Goal: Information Seeking & Learning: Find specific fact

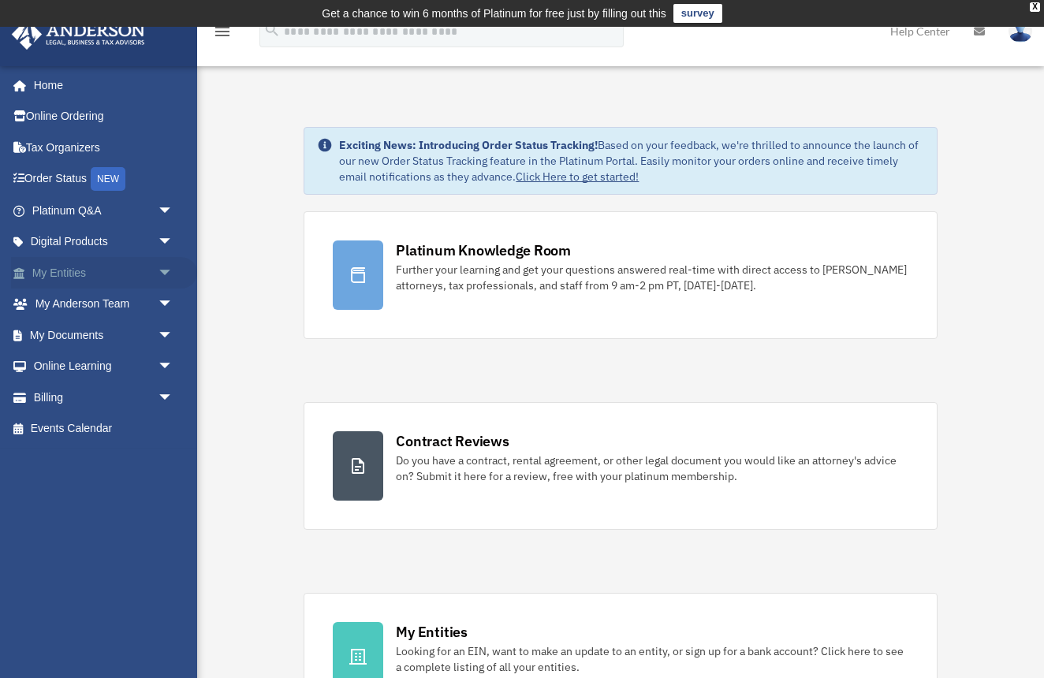
click at [168, 270] on span "arrow_drop_down" at bounding box center [174, 273] width 32 height 32
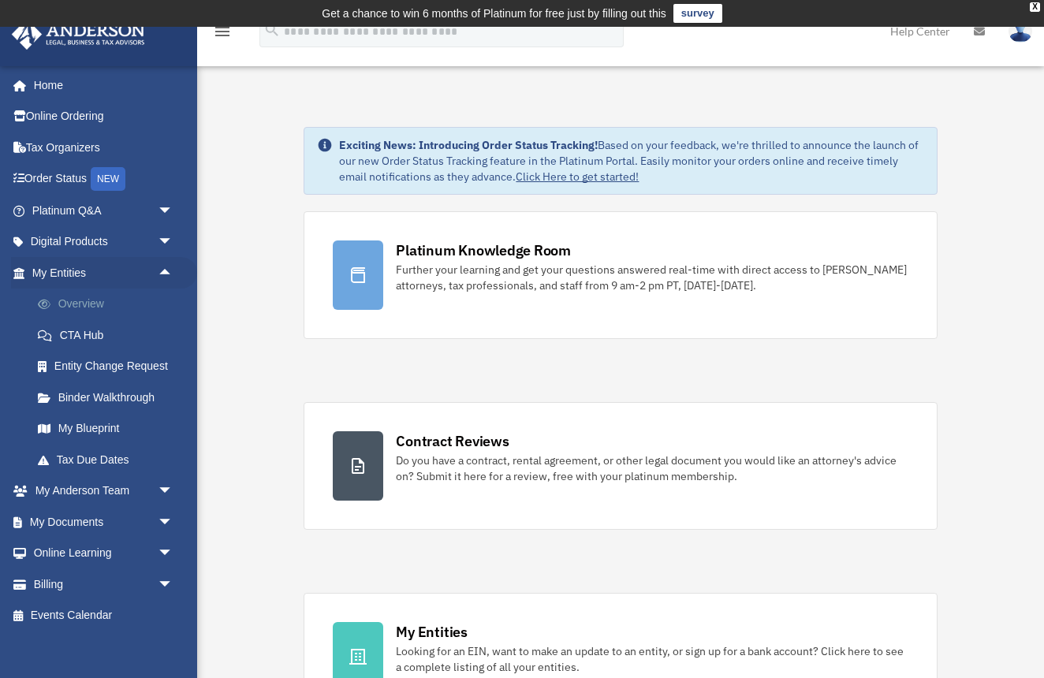
click at [87, 299] on link "Overview" at bounding box center [109, 305] width 175 height 32
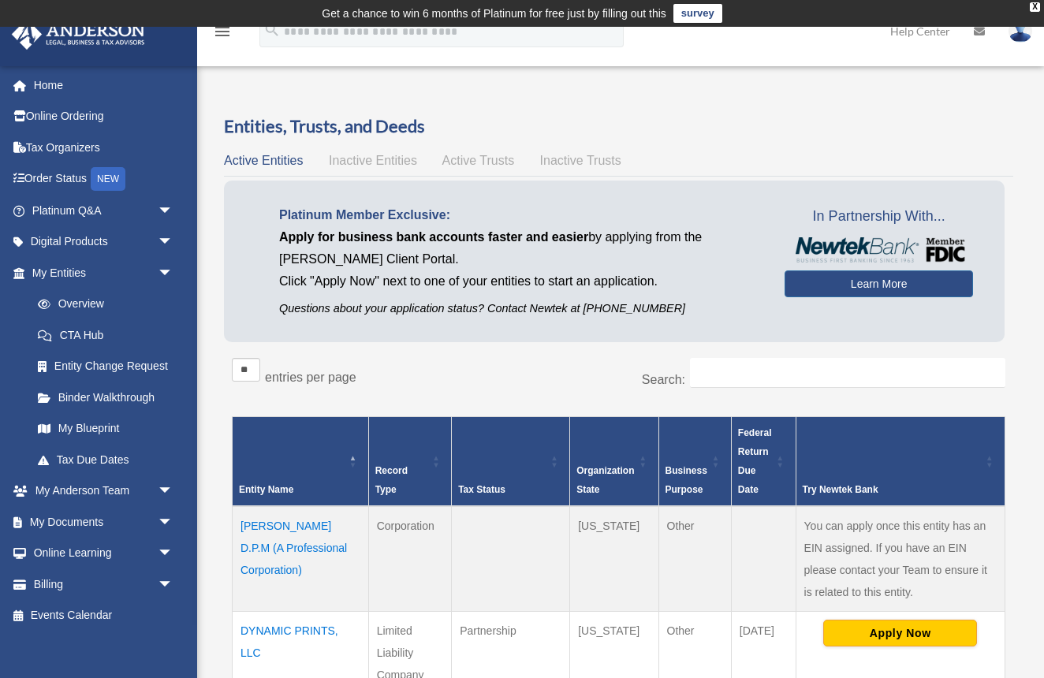
scroll to position [57, 0]
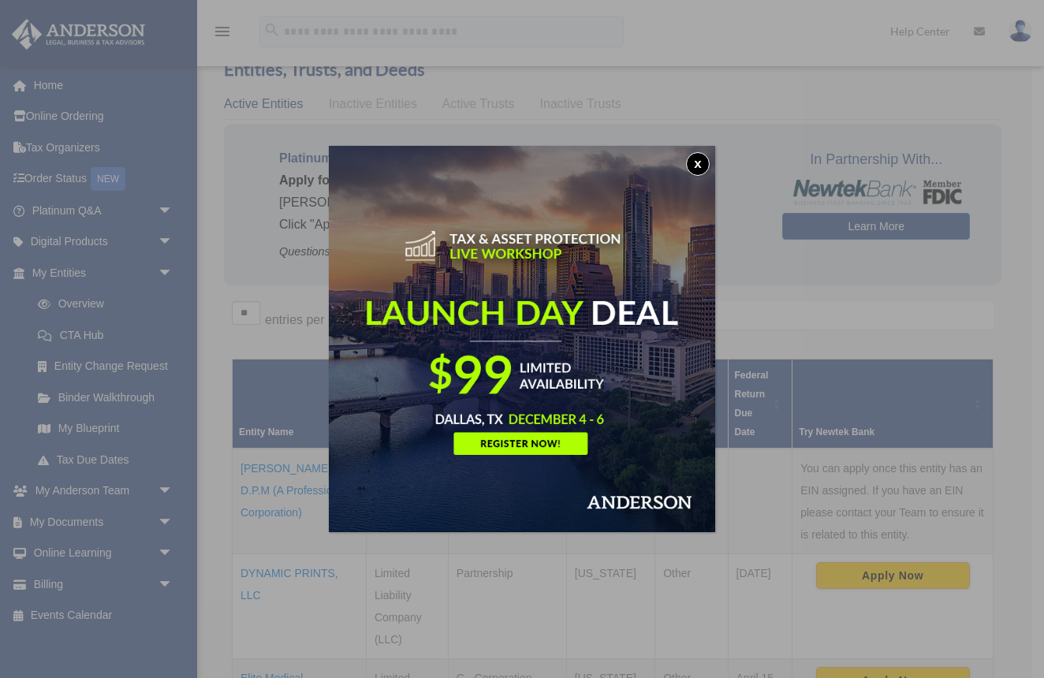
click at [701, 164] on button "x" at bounding box center [698, 164] width 24 height 24
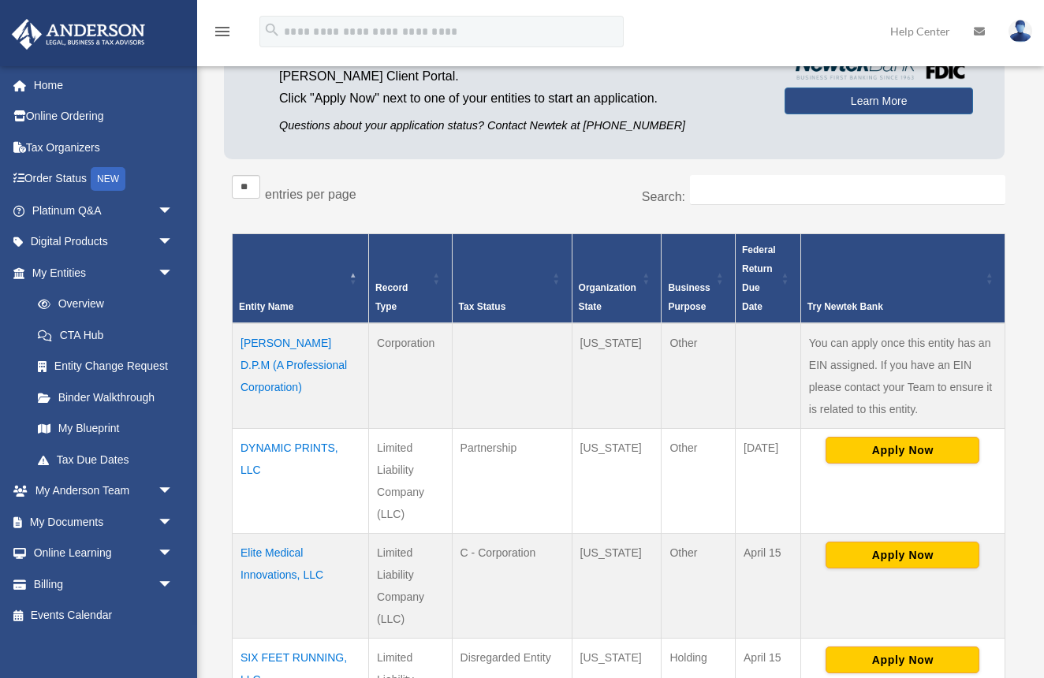
scroll to position [174, 0]
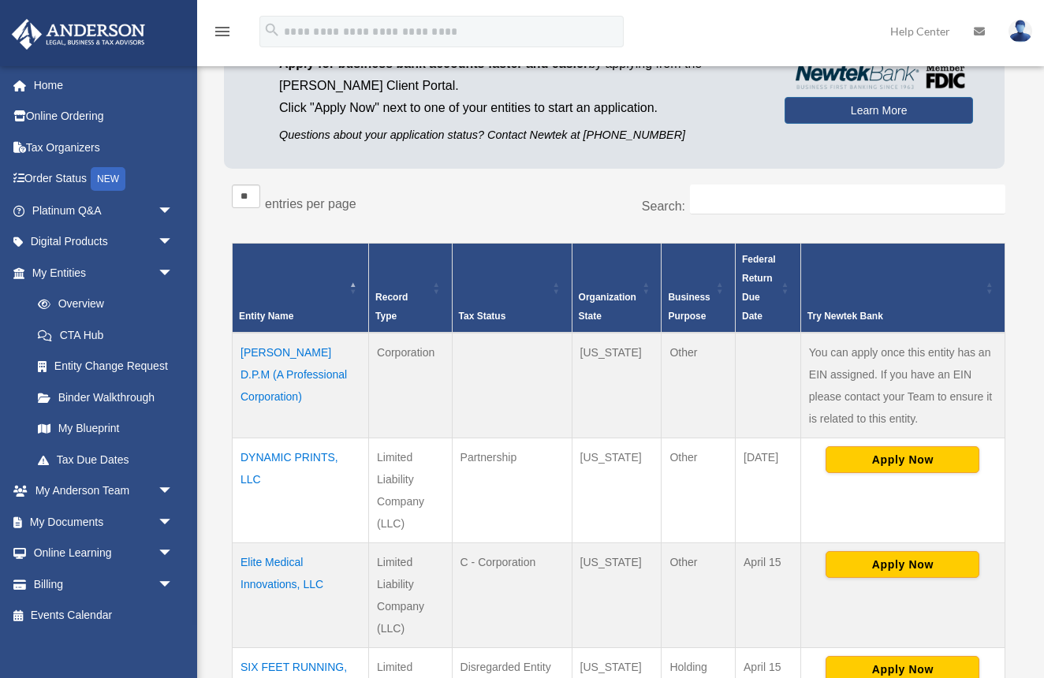
click at [294, 562] on td "Elite Medical Innovations, LLC" at bounding box center [301, 595] width 136 height 105
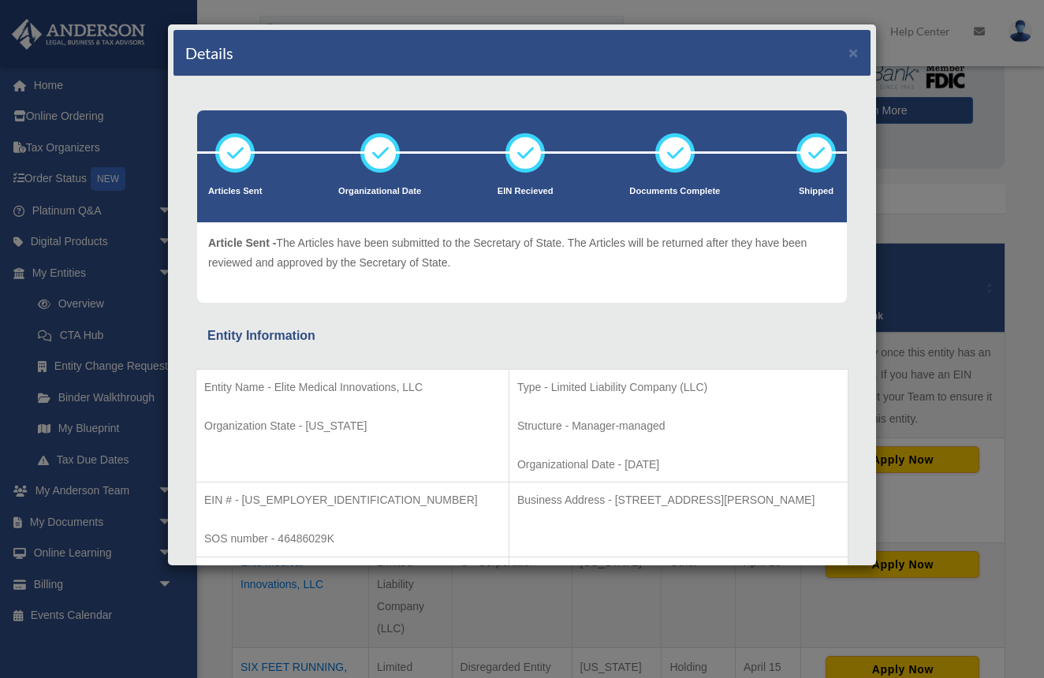
scroll to position [0, 0]
click at [1010, 548] on div "Details × Articles Sent Organizational Date" at bounding box center [522, 339] width 1044 height 678
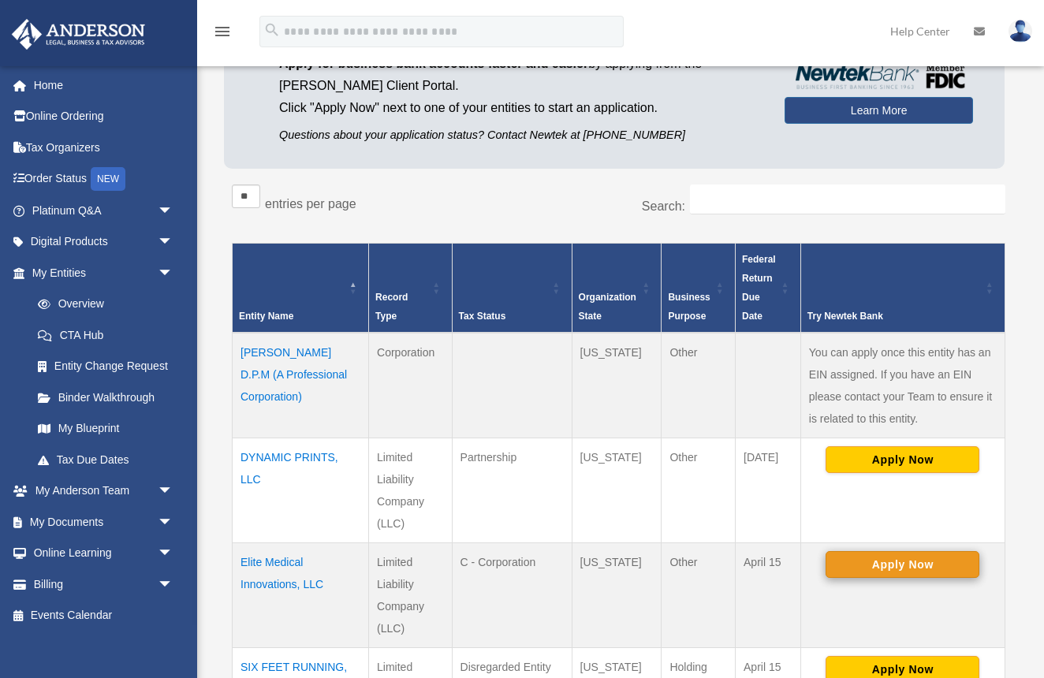
click at [890, 562] on button "Apply Now" at bounding box center [903, 564] width 154 height 27
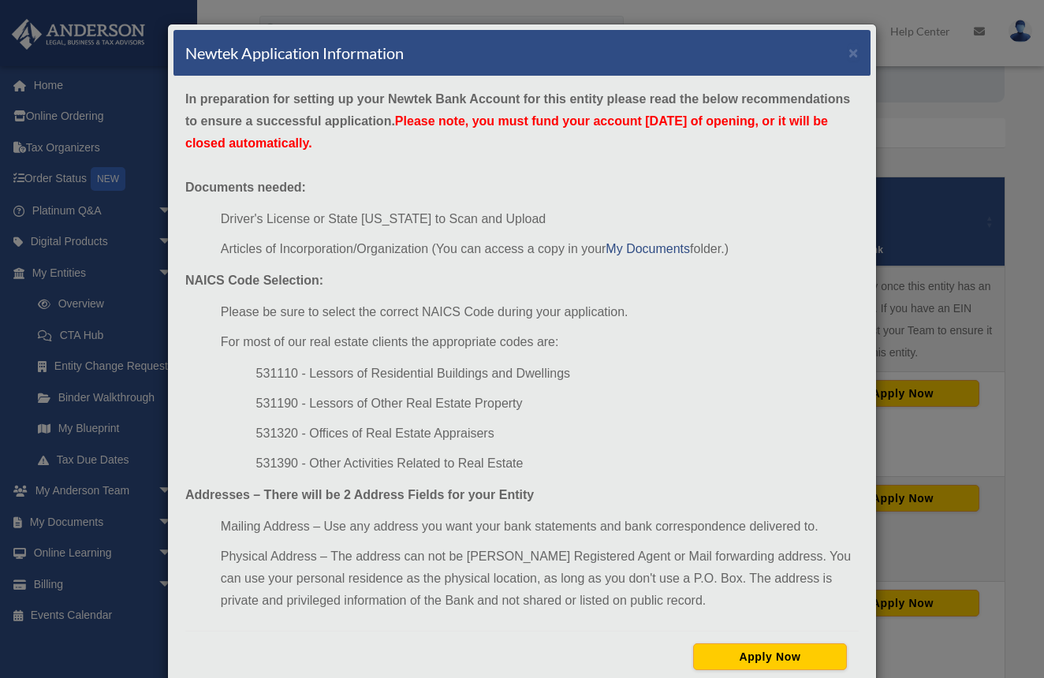
scroll to position [248, 0]
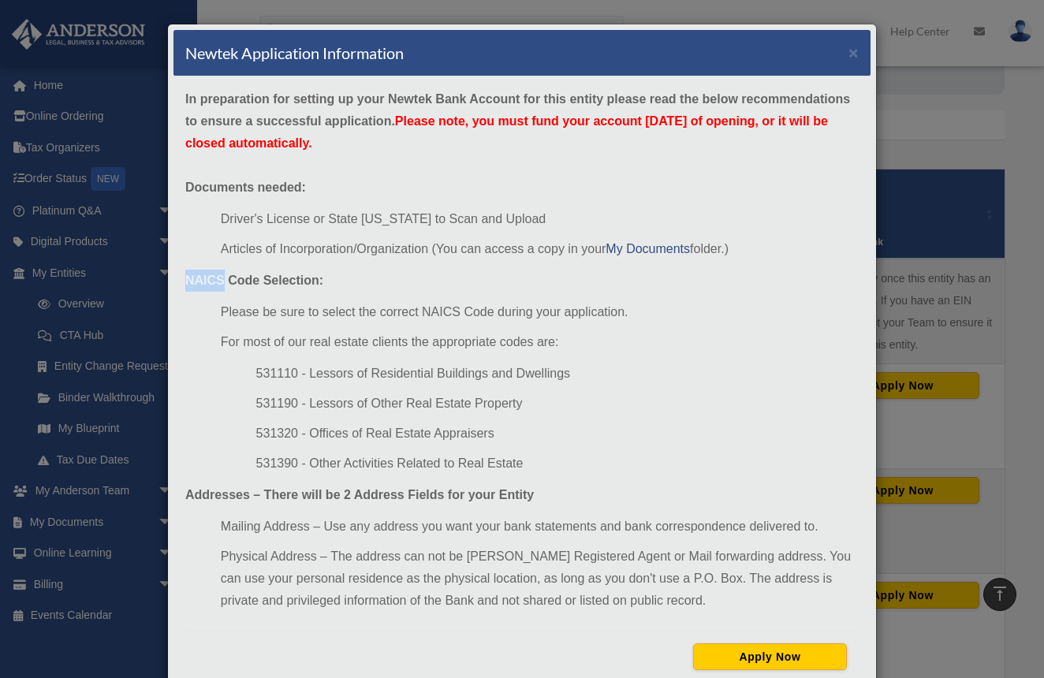
drag, startPoint x: 185, startPoint y: 278, endPoint x: 226, endPoint y: 282, distance: 41.3
click at [226, 282] on div "In preparation for setting up your Newtek Bank Account for this entity please r…" at bounding box center [522, 386] width 697 height 618
copy strong "NAICS"
click at [1008, 135] on div "Newtek Application Information × In preparation for setting up your Newtek Bank…" at bounding box center [522, 339] width 1044 height 678
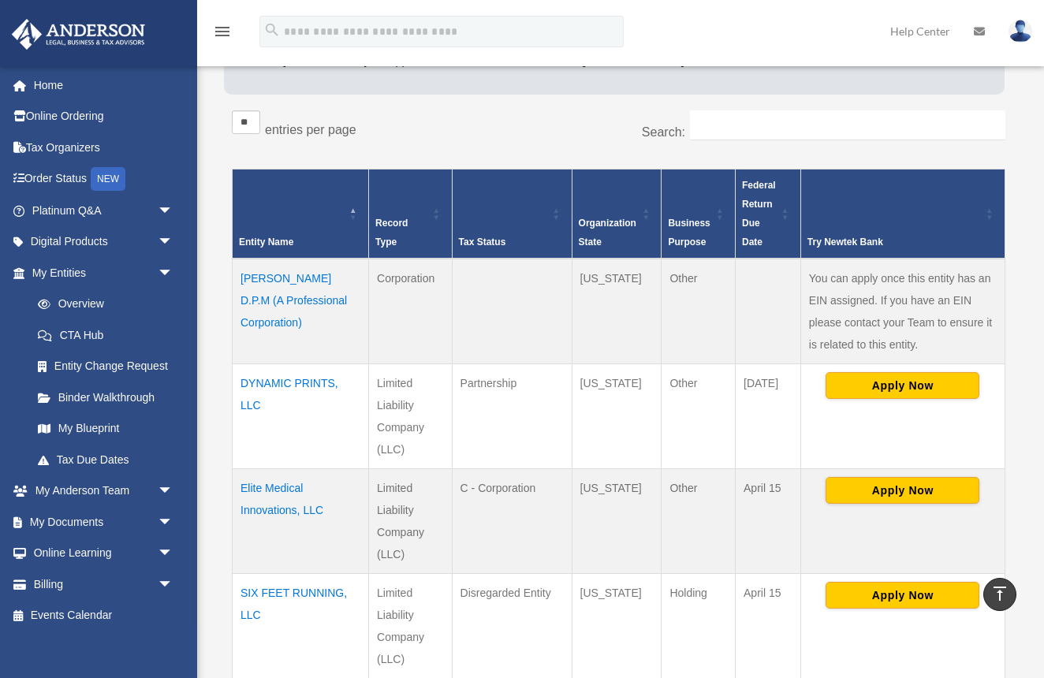
click at [282, 487] on td "Elite Medical Innovations, LLC" at bounding box center [301, 521] width 136 height 105
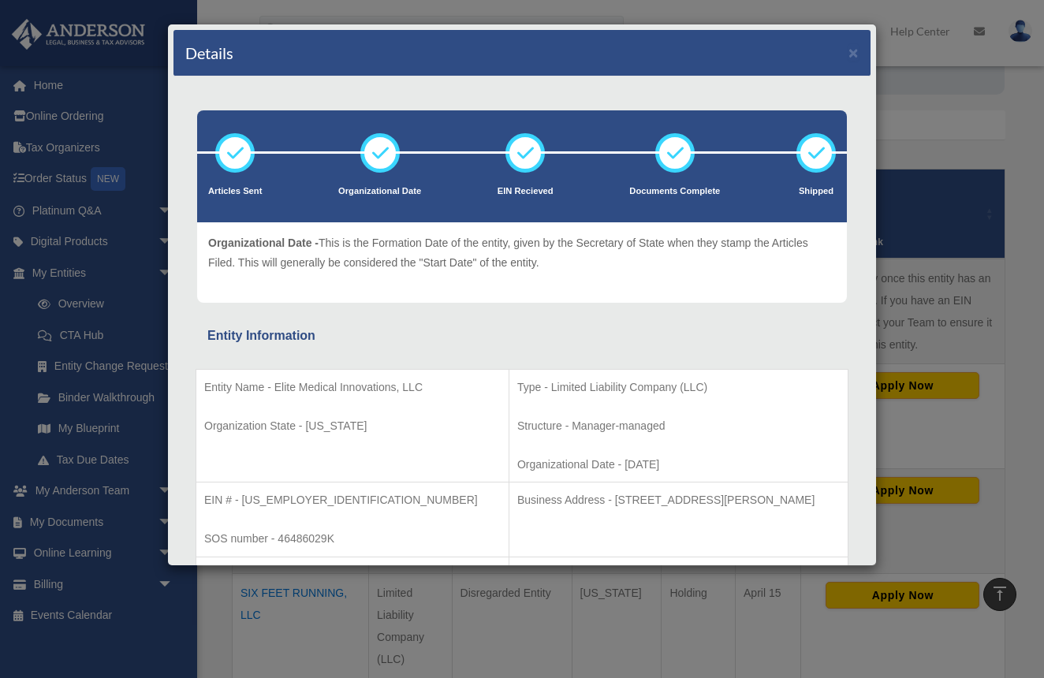
click at [377, 161] on icon at bounding box center [380, 152] width 47 height 47
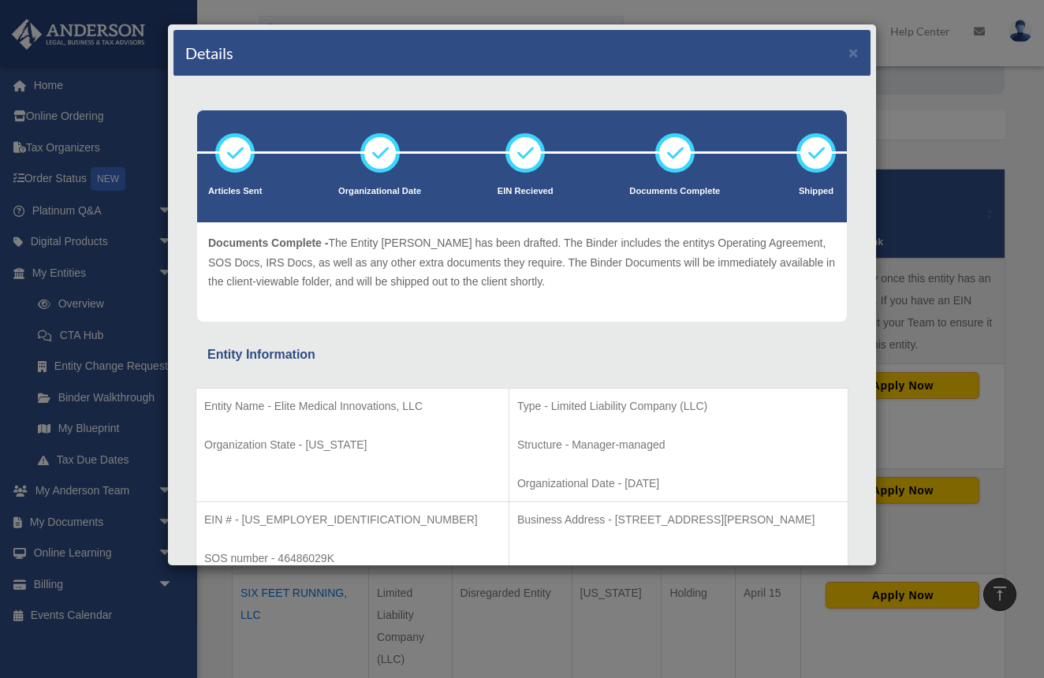
click at [674, 166] on icon at bounding box center [675, 152] width 47 height 47
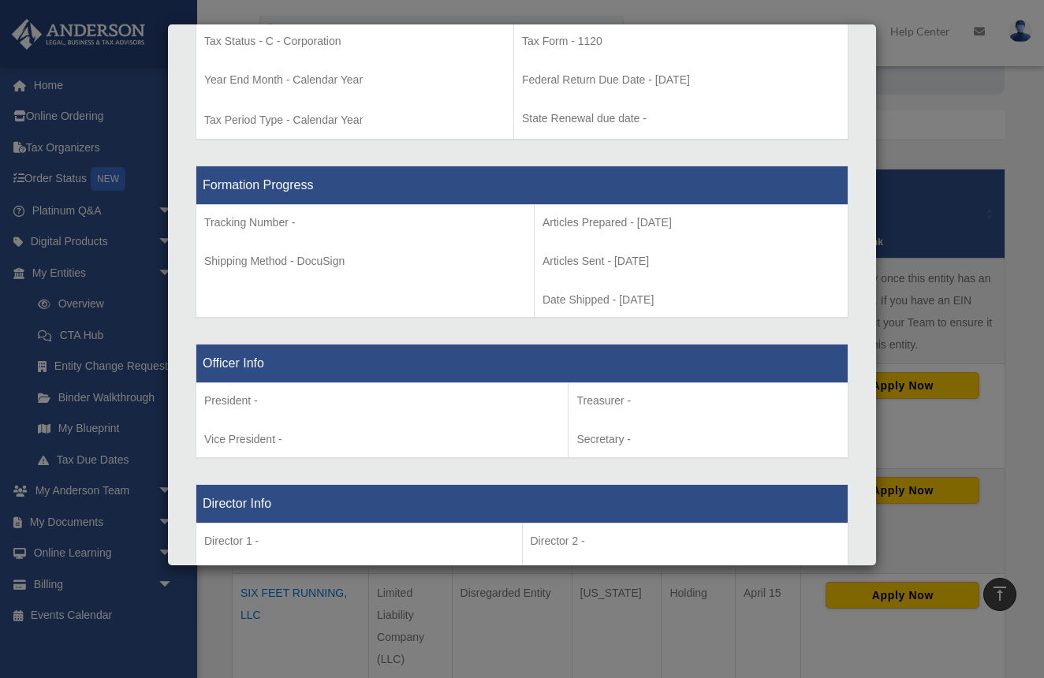
scroll to position [706, 0]
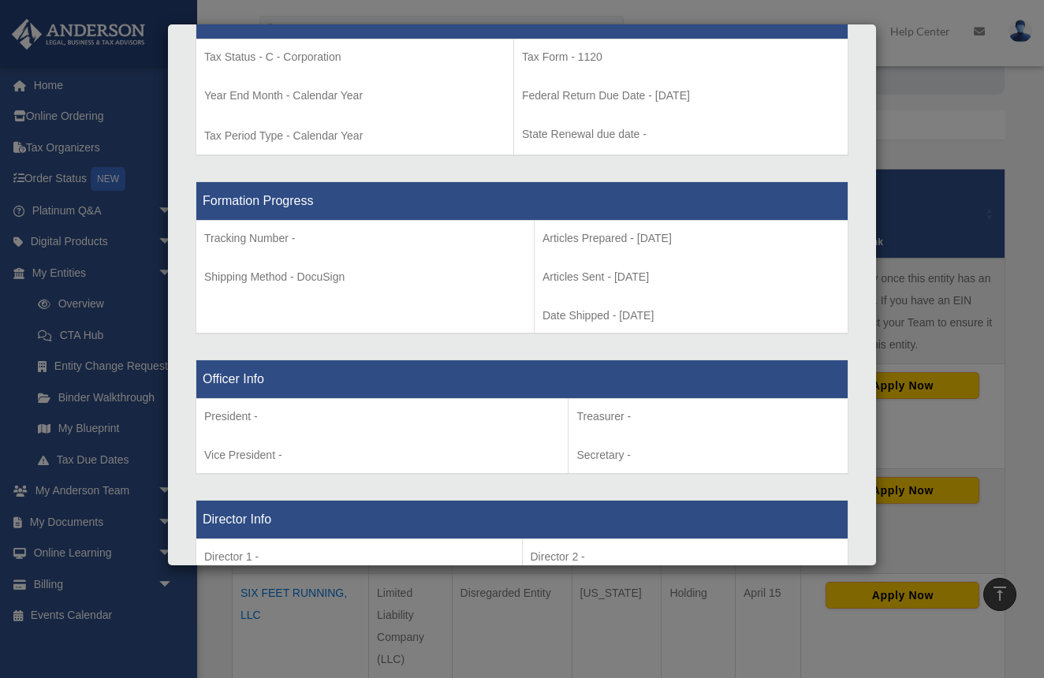
click at [340, 408] on p "President -" at bounding box center [382, 417] width 356 height 20
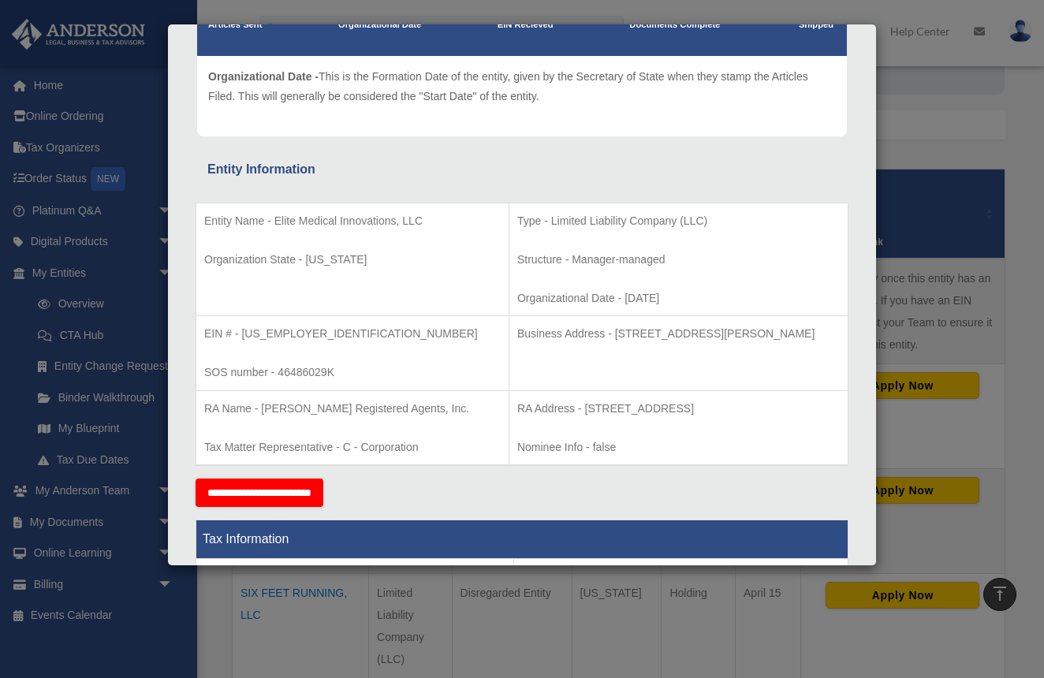
scroll to position [180, 0]
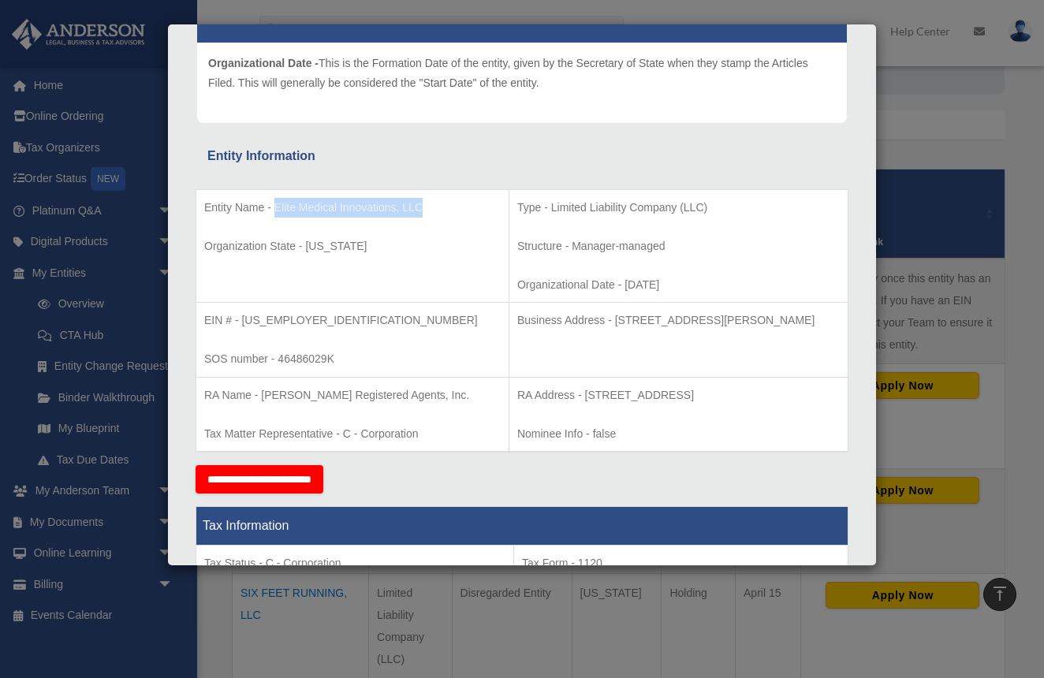
drag, startPoint x: 274, startPoint y: 204, endPoint x: 414, endPoint y: 215, distance: 140.8
click at [414, 215] on p "Entity Name - Elite Medical Innovations, LLC" at bounding box center [352, 208] width 297 height 20
copy p "Elite Medical Innovations, LLC"
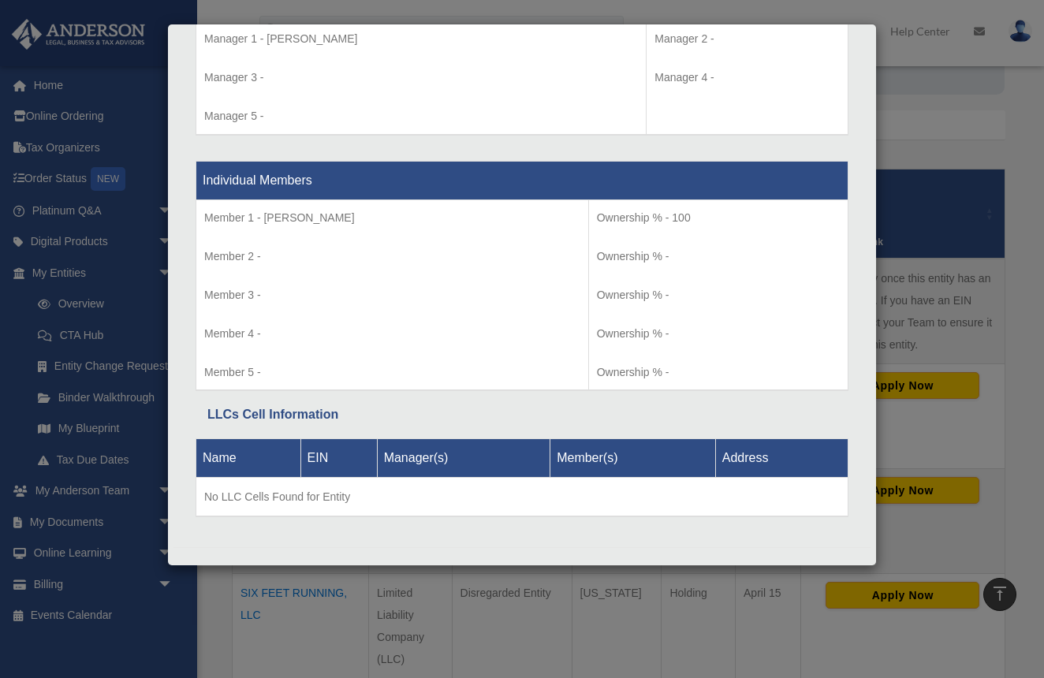
scroll to position [1537, 0]
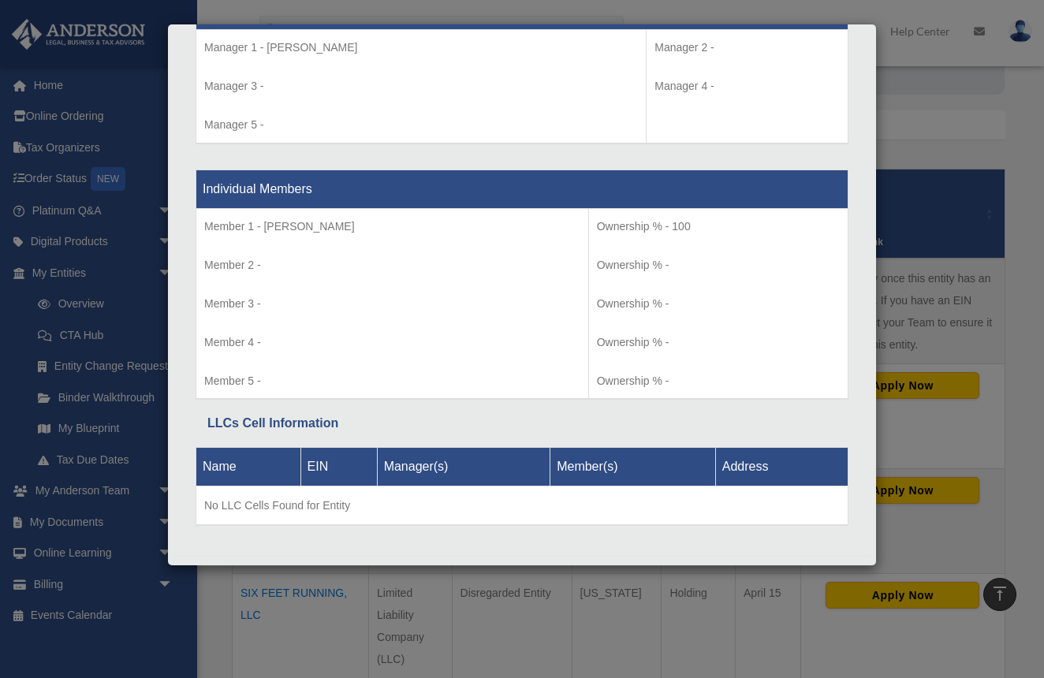
click at [916, 160] on div "Details × Articles Sent Organizational Date" at bounding box center [522, 339] width 1044 height 678
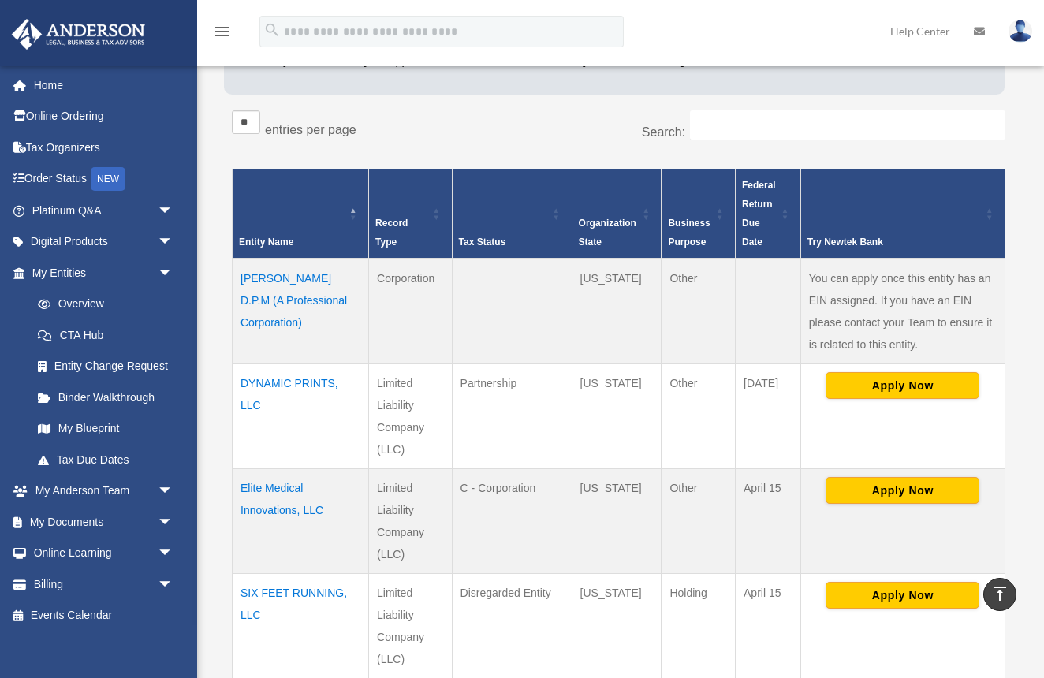
click at [286, 489] on td "Elite Medical Innovations, LLC" at bounding box center [301, 521] width 136 height 105
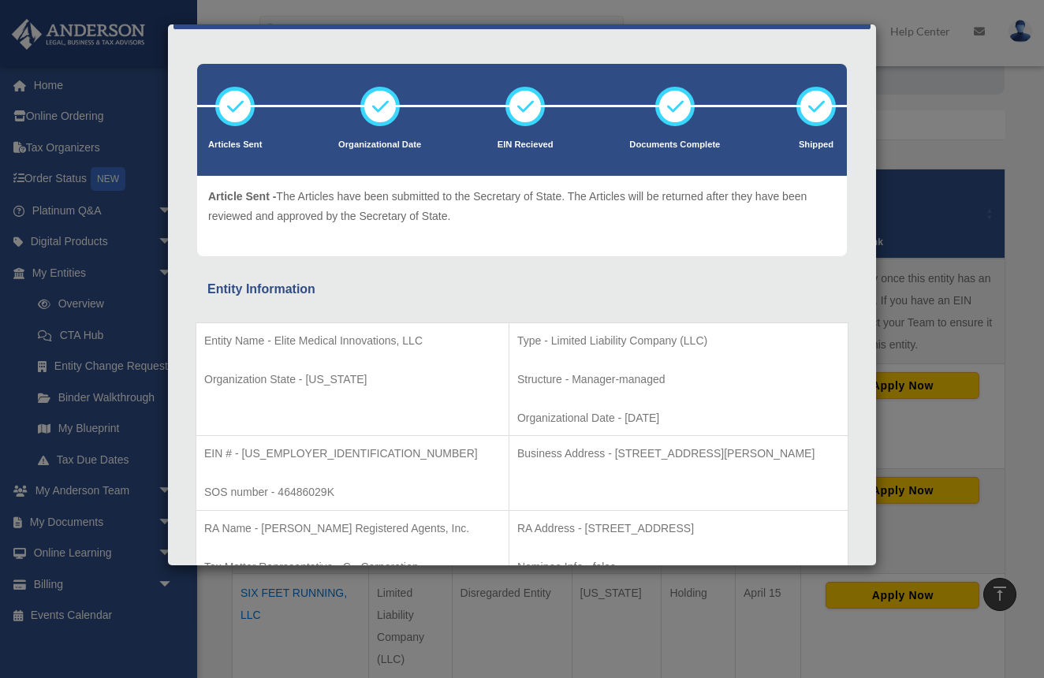
scroll to position [55, 0]
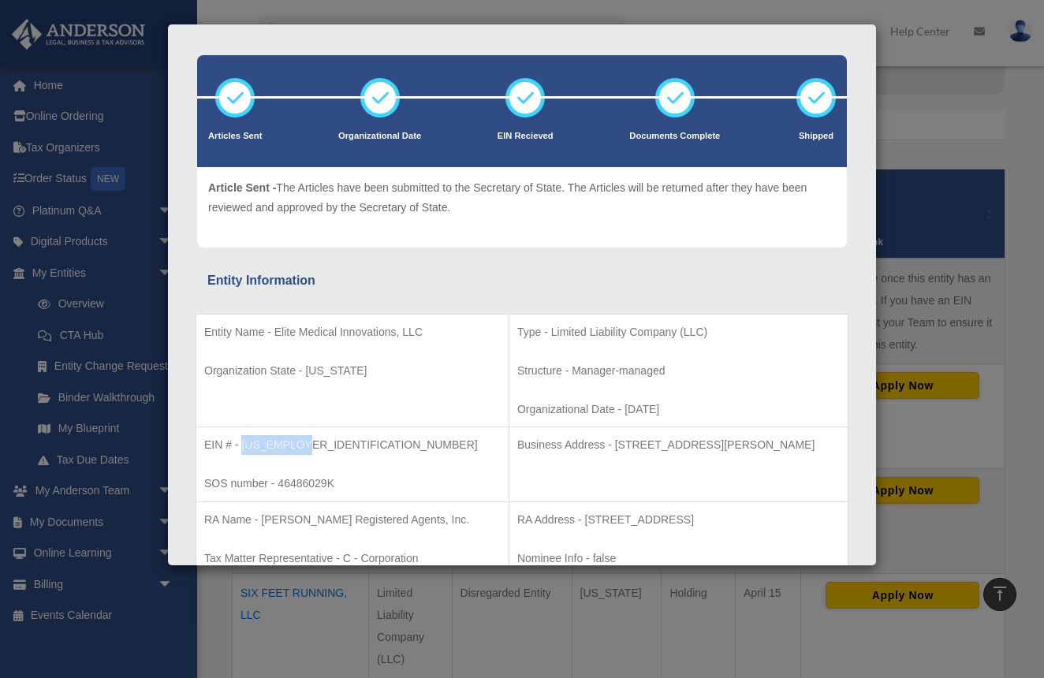
drag, startPoint x: 241, startPoint y: 439, endPoint x: 316, endPoint y: 447, distance: 75.3
copy p "39-2463708"
click at [922, 152] on div "Details × Articles Sent Organizational Date" at bounding box center [522, 339] width 1044 height 678
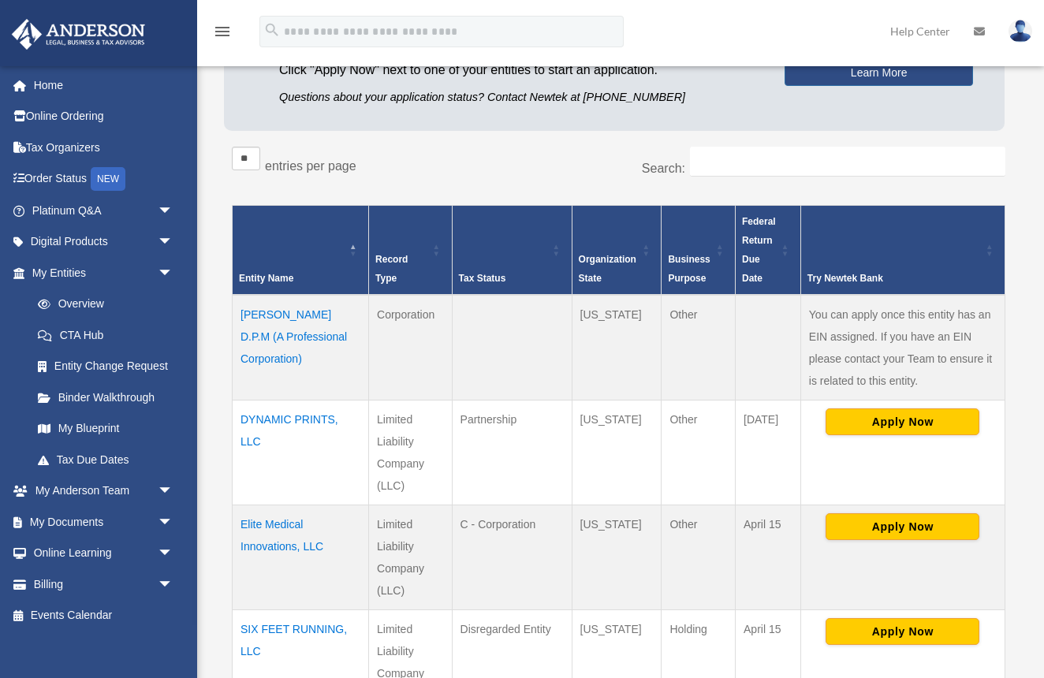
scroll to position [223, 0]
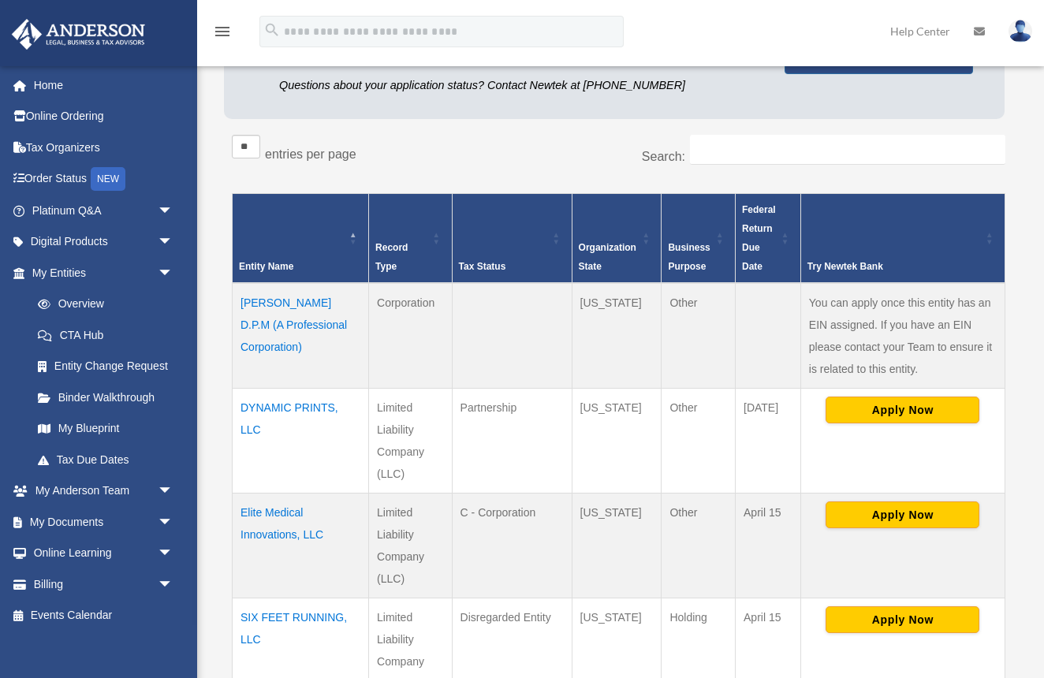
click at [274, 508] on td "Elite Medical Innovations, LLC" at bounding box center [301, 545] width 136 height 105
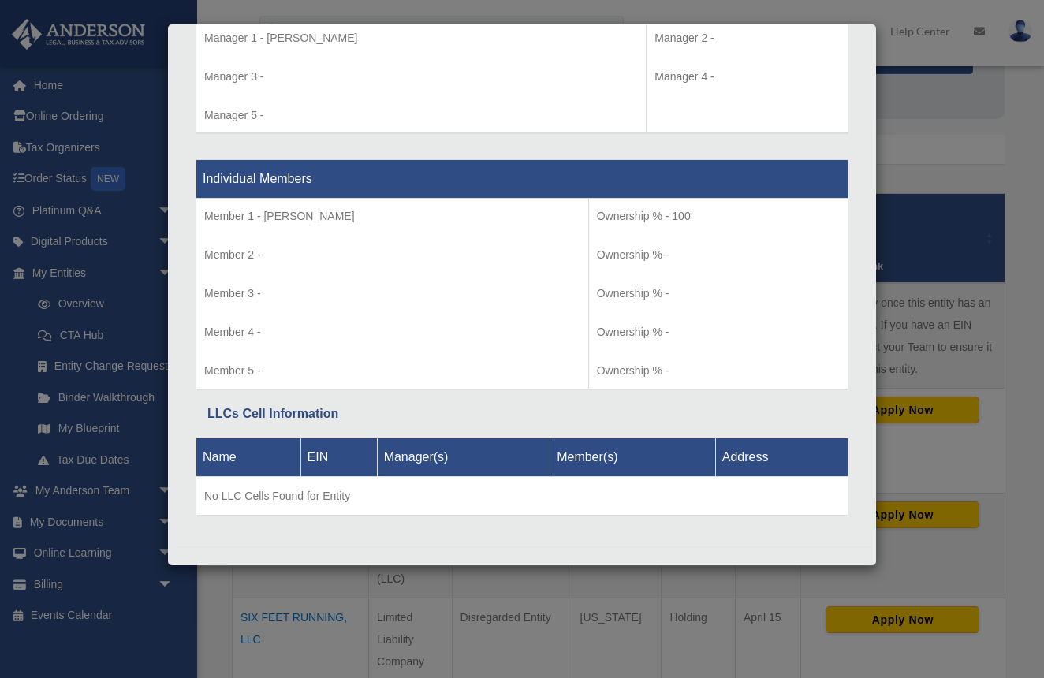
scroll to position [1526, 0]
